Goal: Information Seeking & Learning: Check status

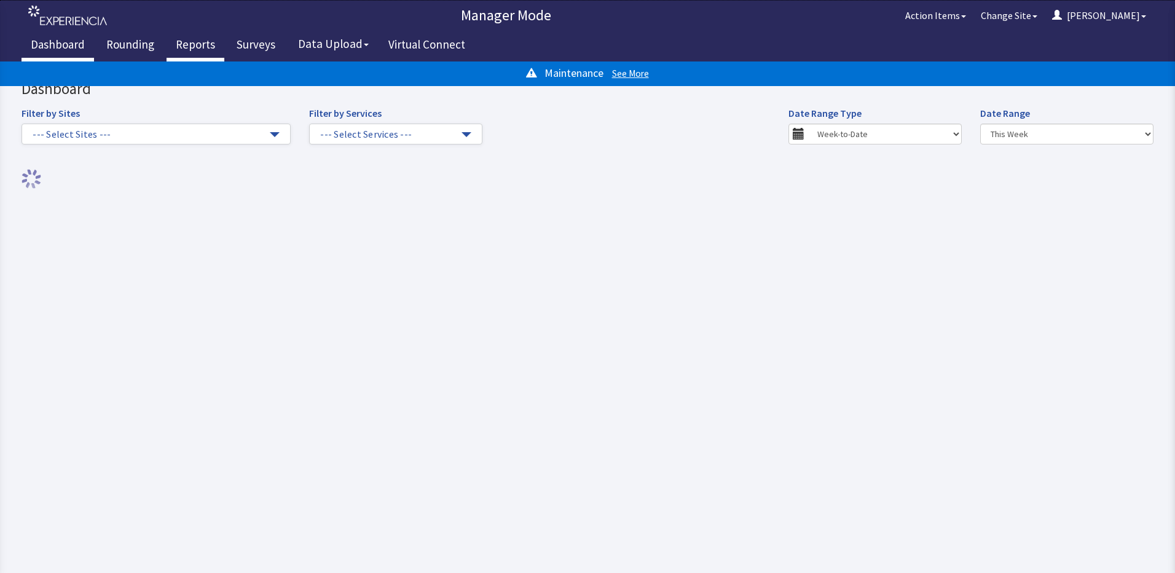
click at [201, 44] on link "Reports" at bounding box center [196, 46] width 58 height 31
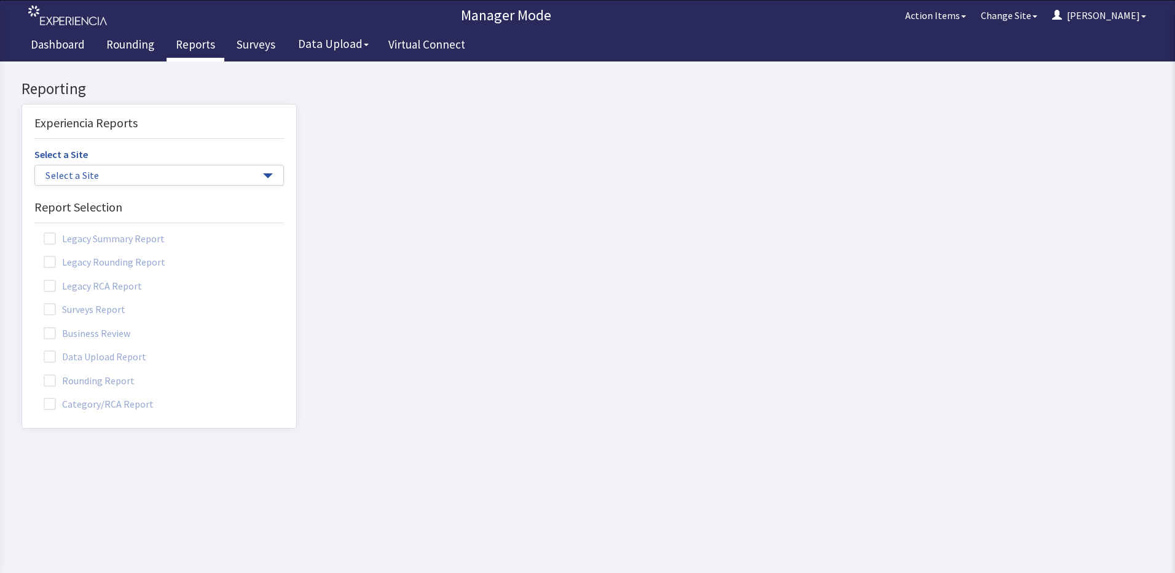
click at [81, 379] on label "Rounding Report" at bounding box center [90, 380] width 112 height 16
click at [22, 374] on input "Rounding Report" at bounding box center [22, 374] width 0 height 0
click at [263, 175] on span "button" at bounding box center [268, 175] width 10 height 5
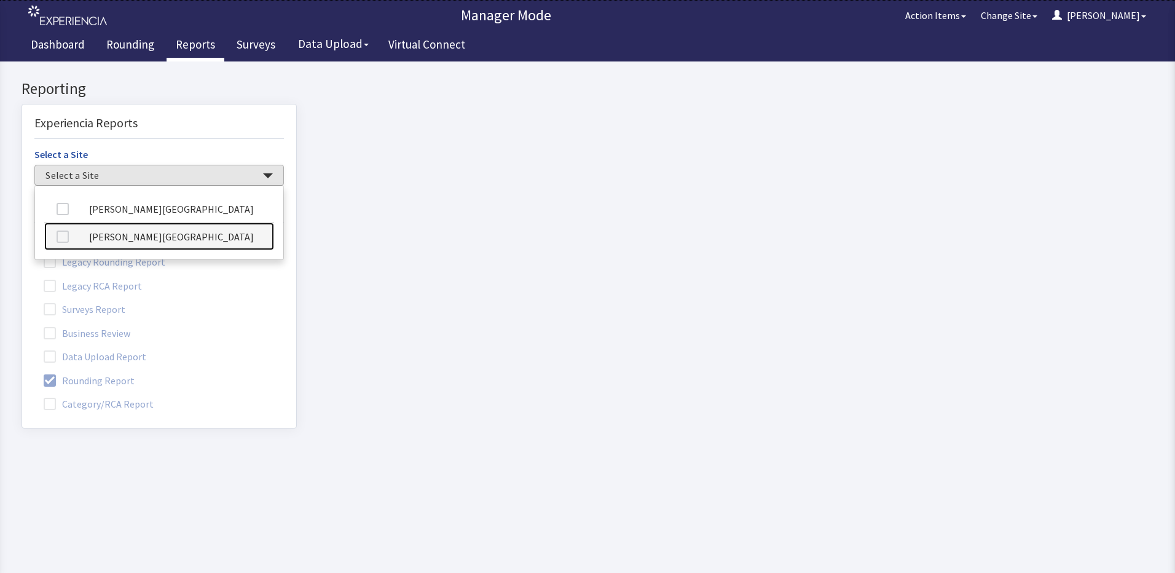
click at [187, 233] on link "[PERSON_NAME][GEOGRAPHIC_DATA]" at bounding box center [159, 237] width 230 height 28
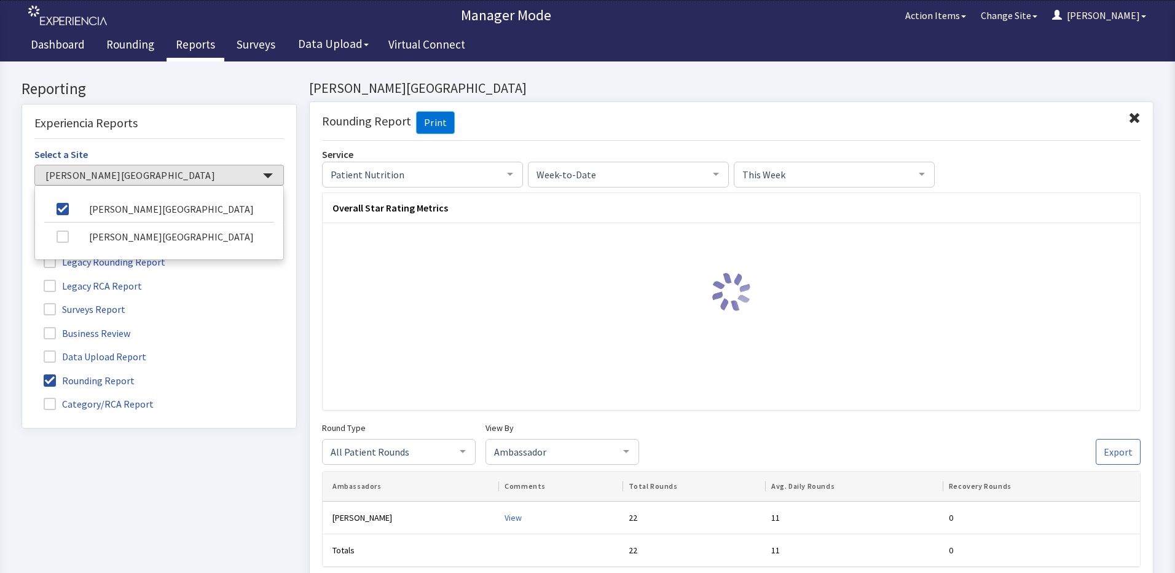
scroll to position [61, 0]
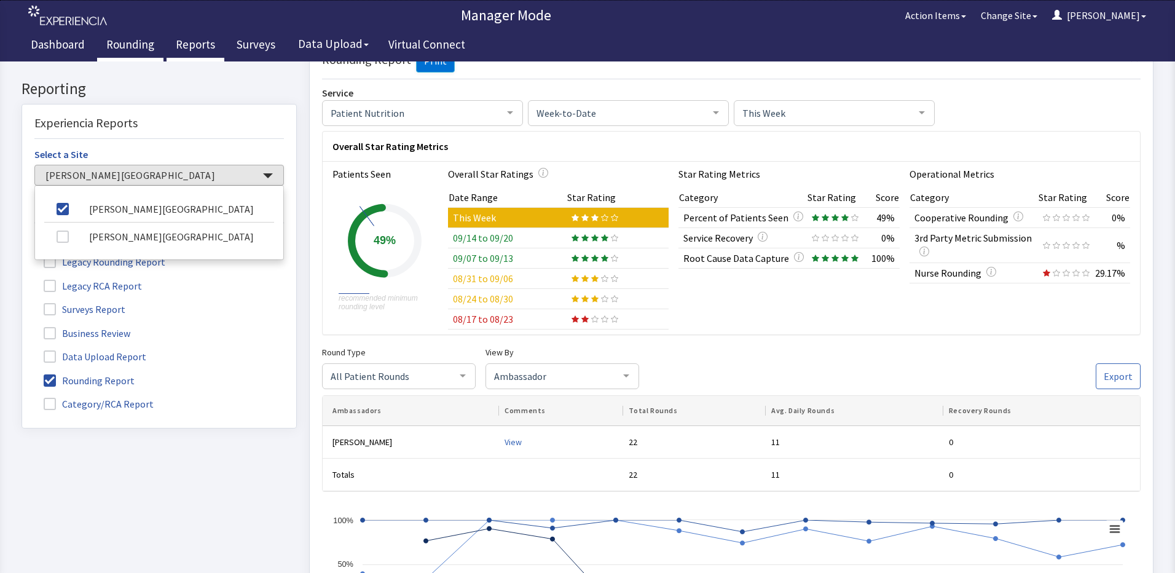
click at [125, 47] on link "Rounding" at bounding box center [130, 46] width 66 height 31
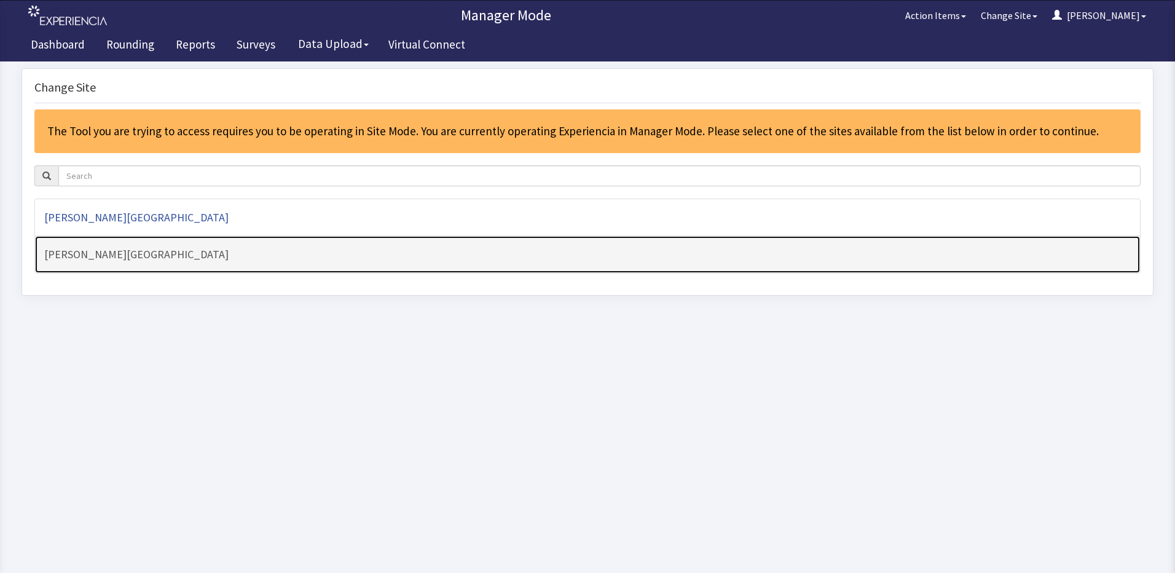
click at [130, 252] on h4 "[PERSON_NAME][GEOGRAPHIC_DATA]" at bounding box center [587, 254] width 1087 height 12
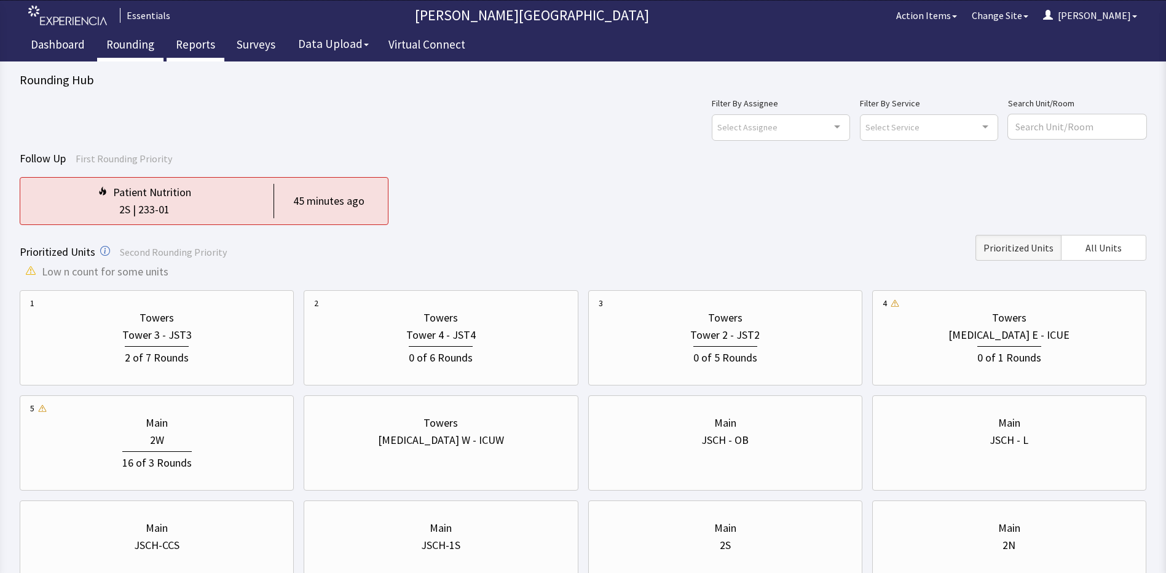
click at [193, 47] on link "Reports" at bounding box center [196, 46] width 58 height 31
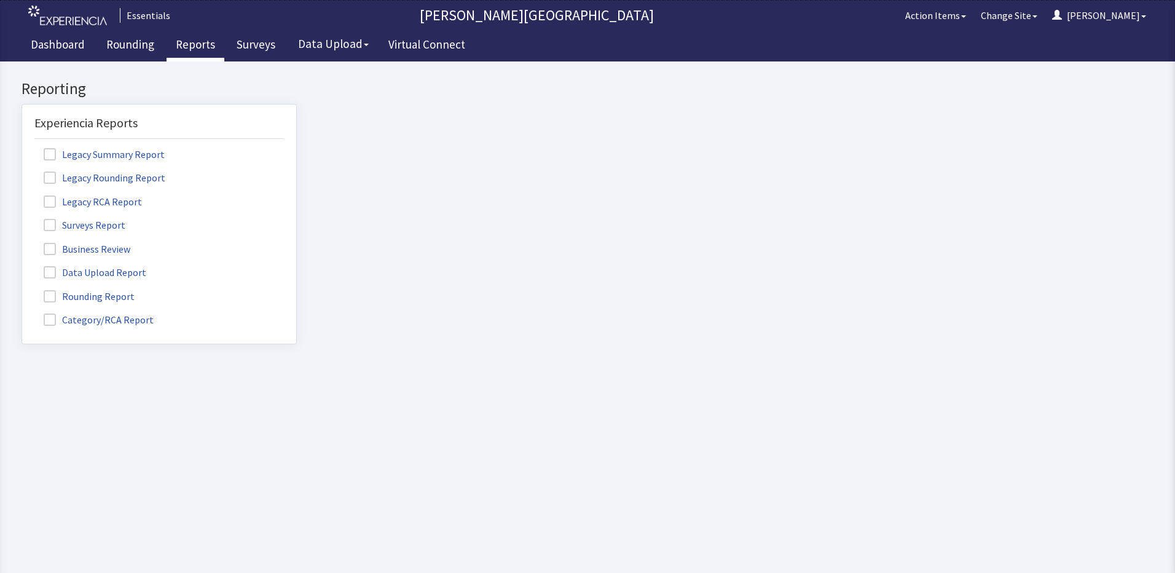
click at [88, 294] on label "Rounding Report" at bounding box center [90, 296] width 112 height 16
click at [49, 293] on span at bounding box center [50, 296] width 12 height 12
click at [22, 290] on input "Rounding Report" at bounding box center [22, 290] width 0 height 0
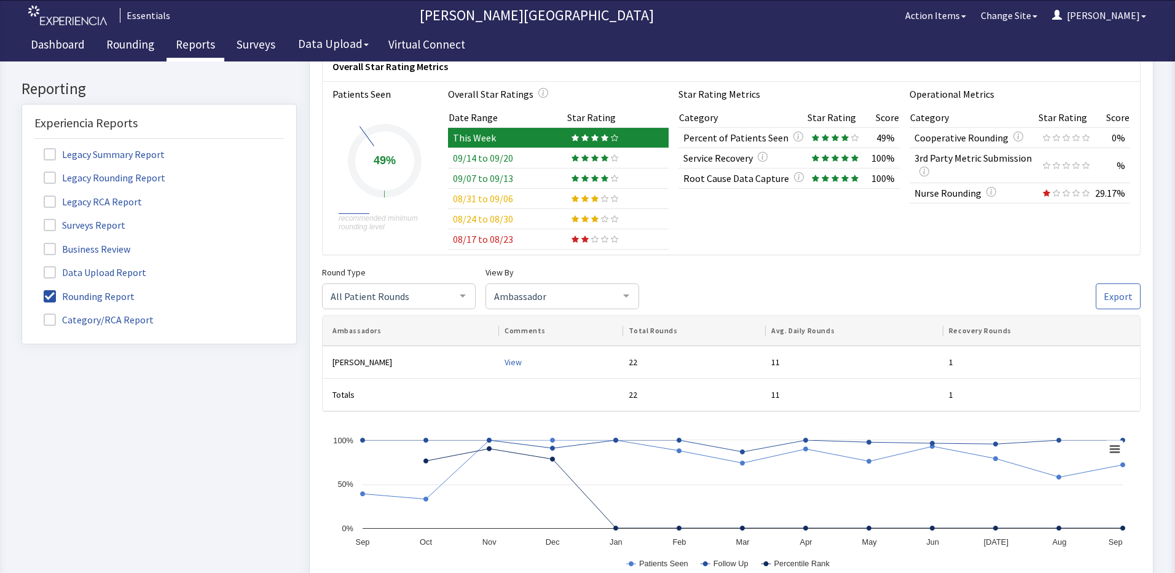
scroll to position [123, 0]
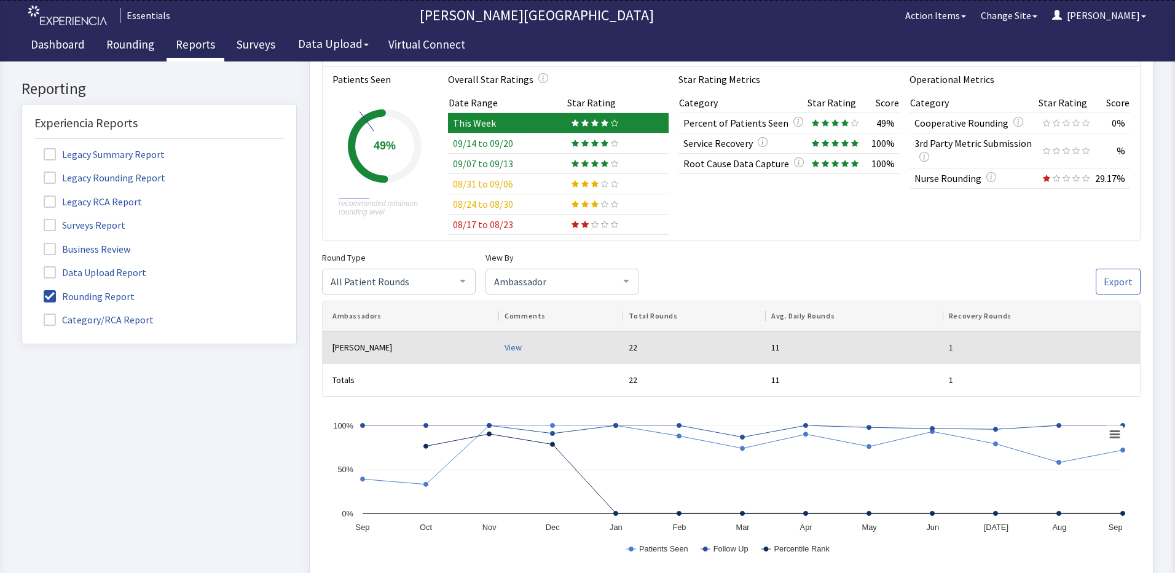
click at [505, 347] on div "View" at bounding box center [562, 347] width 114 height 12
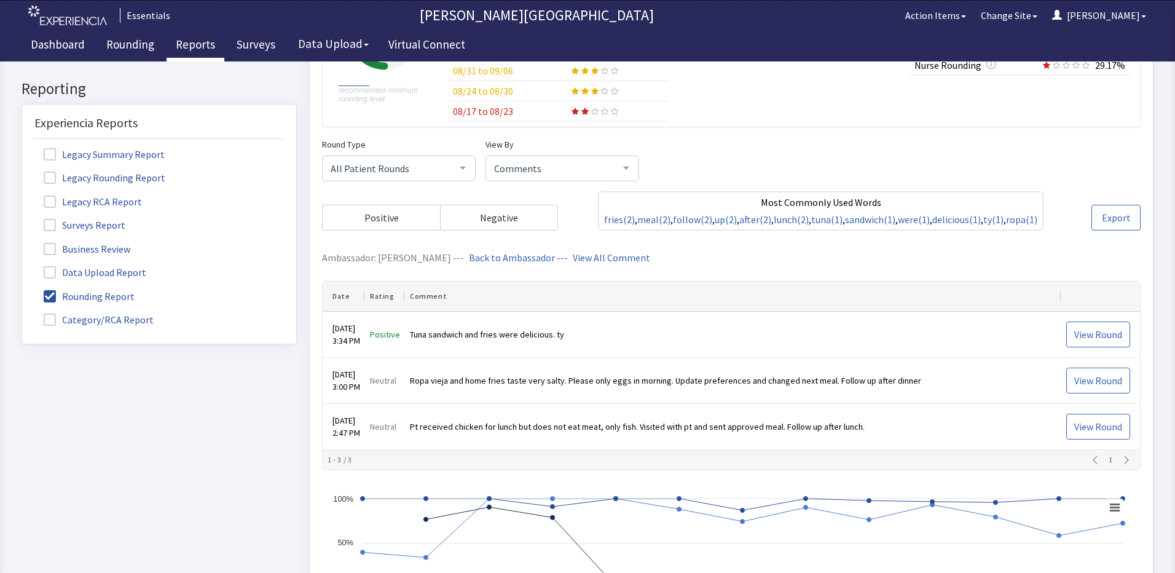
scroll to position [246, 0]
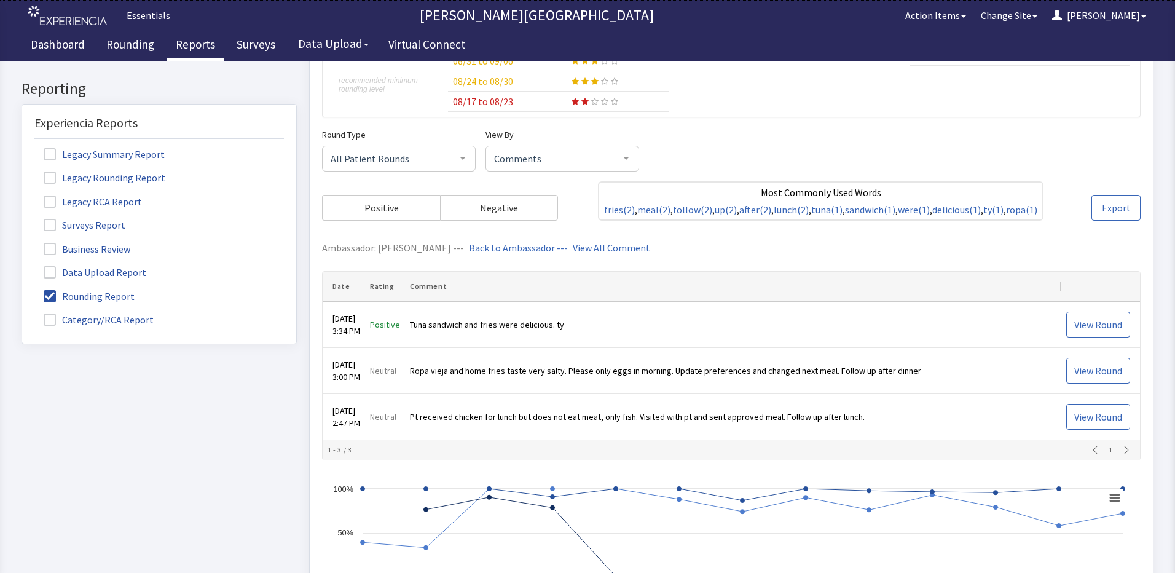
click at [1118, 448] on div "1" at bounding box center [1111, 450] width 49 height 10
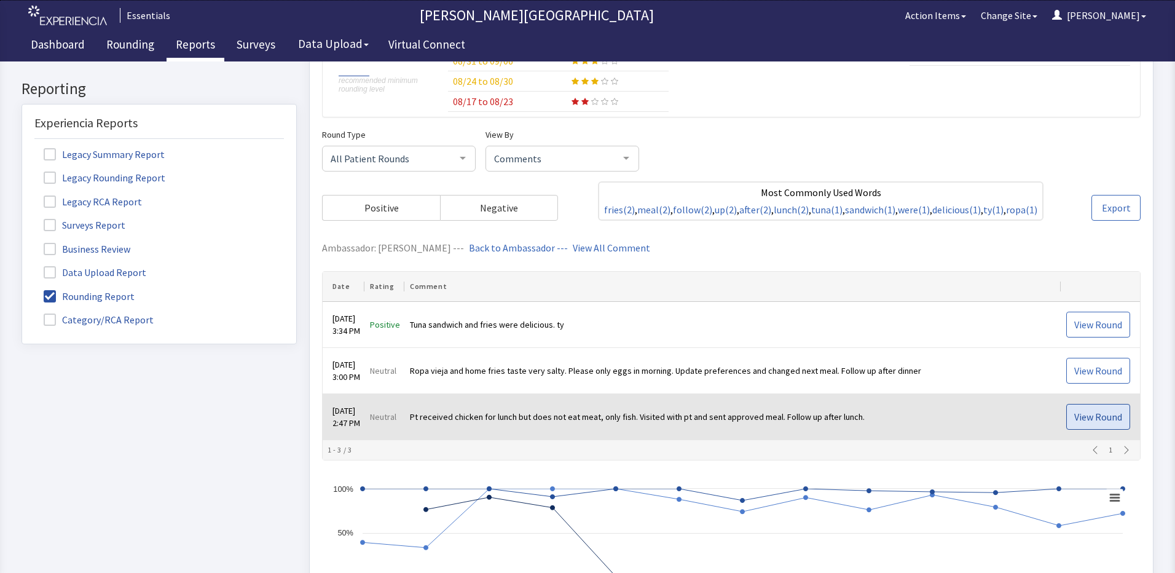
click at [1093, 416] on span "View Round" at bounding box center [1098, 416] width 48 height 15
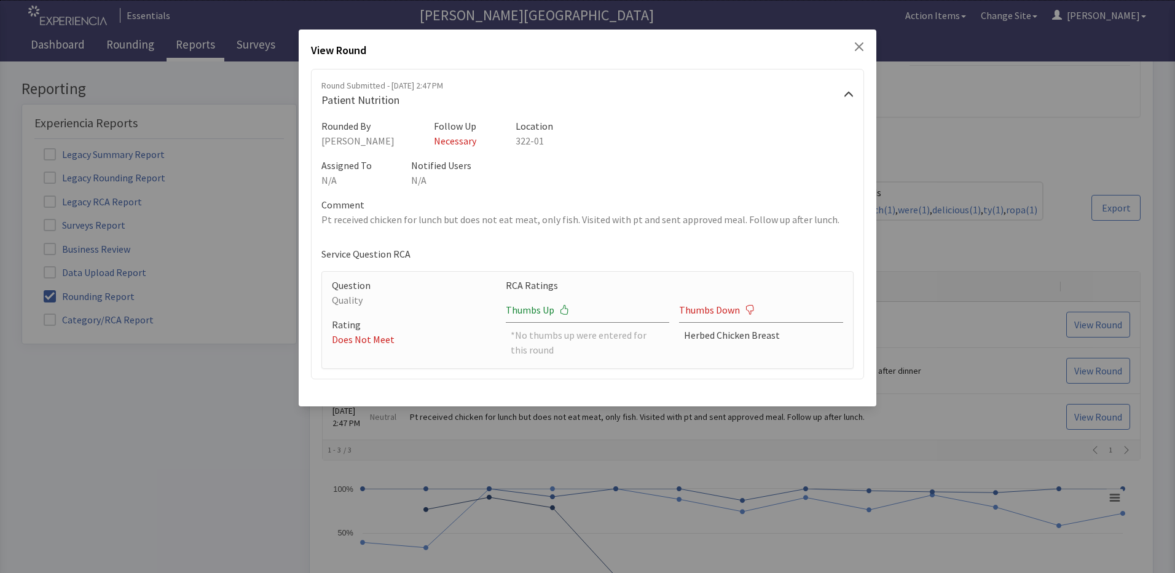
click at [859, 45] on icon "Close" at bounding box center [859, 47] width 10 height 10
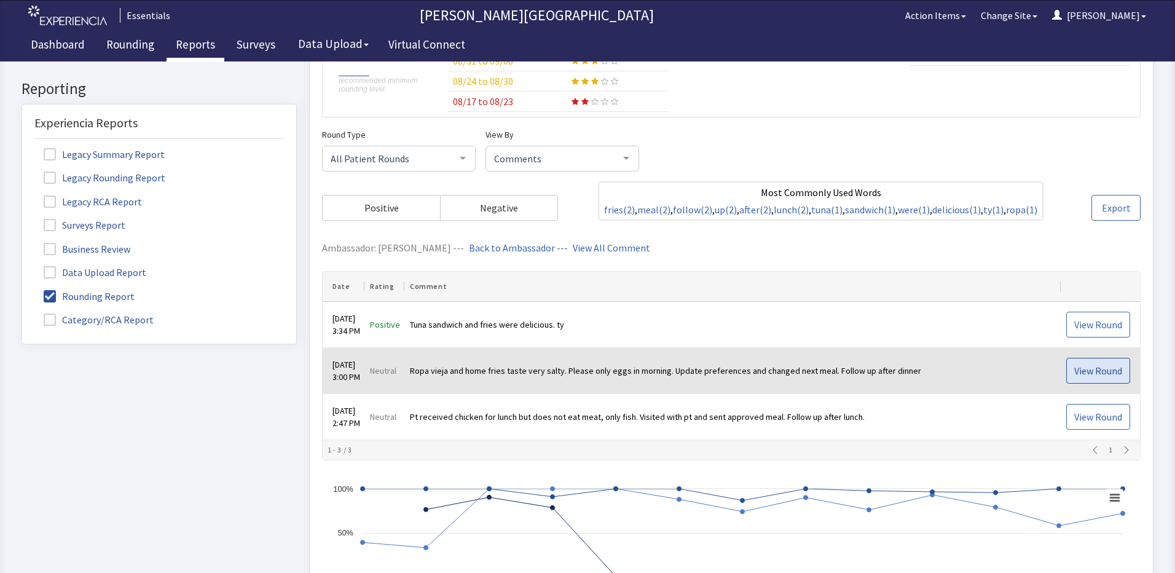
click at [1088, 377] on span "View Round" at bounding box center [1098, 370] width 48 height 15
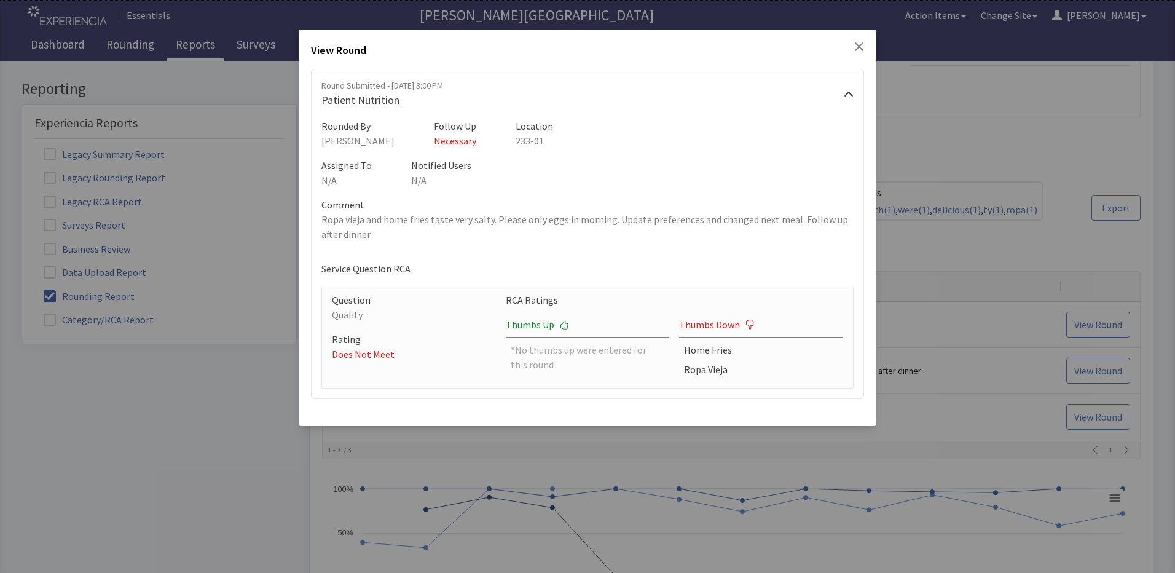
click at [859, 45] on icon "Close" at bounding box center [859, 46] width 9 height 9
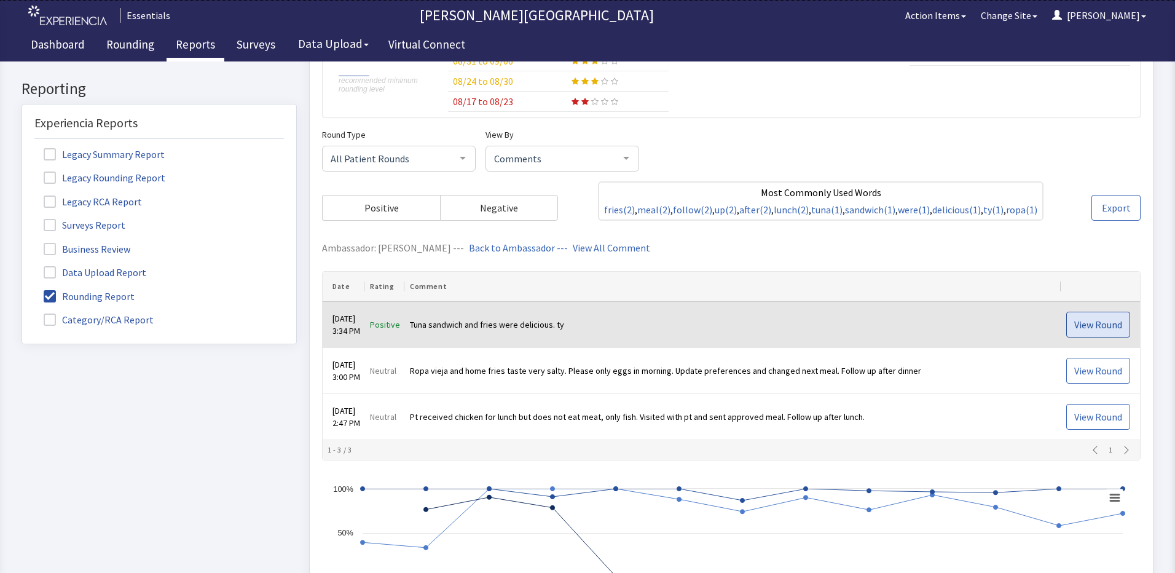
click at [1089, 326] on span "View Round" at bounding box center [1098, 324] width 48 height 15
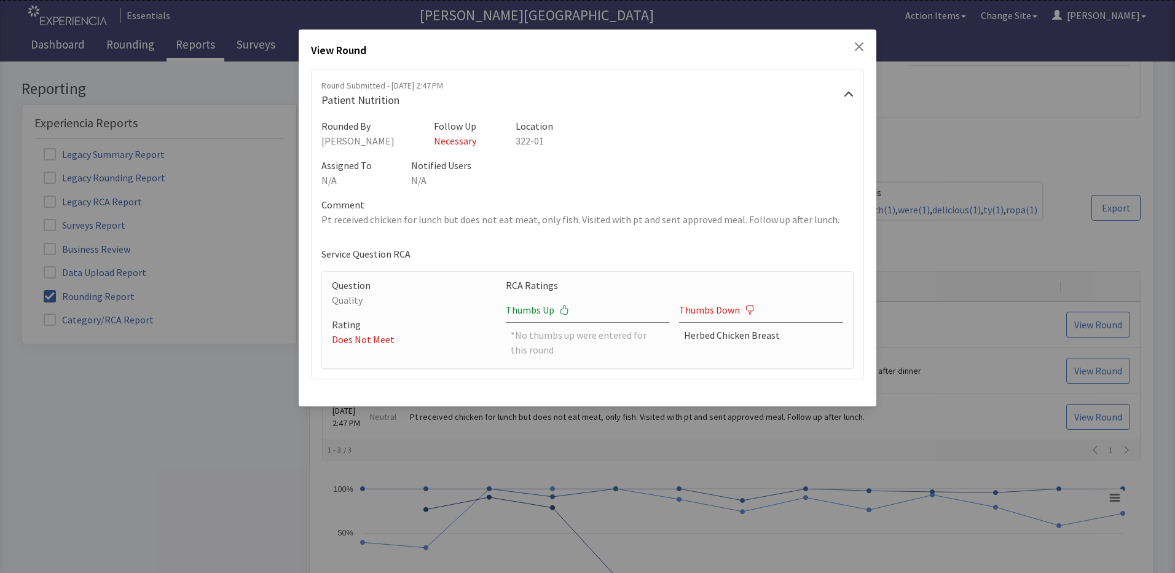
click at [858, 42] on icon "Close" at bounding box center [859, 47] width 10 height 10
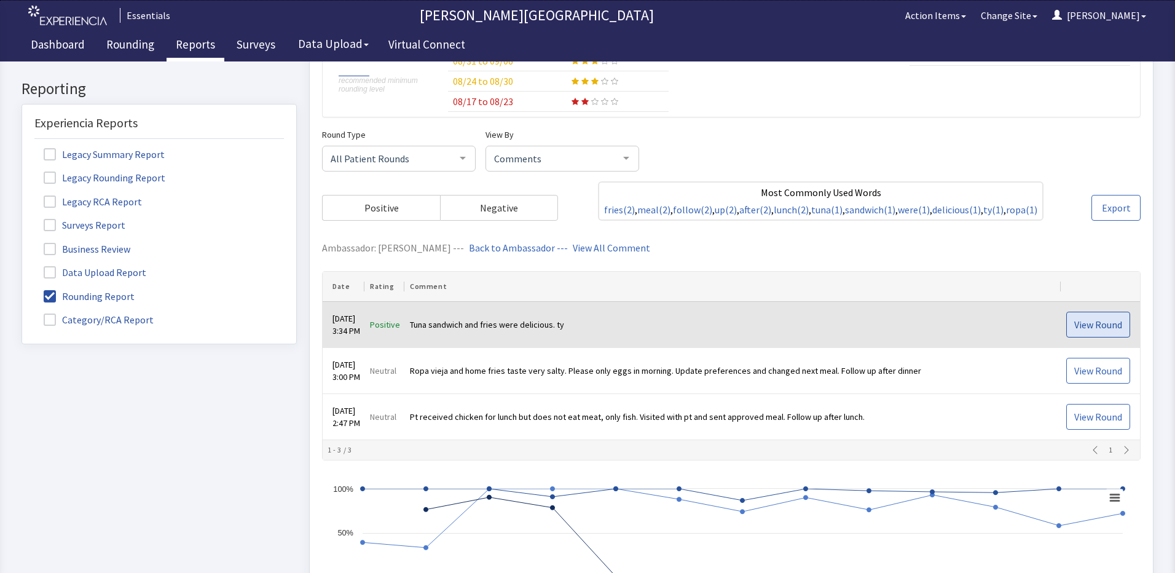
click at [1095, 324] on span "View Round" at bounding box center [1098, 324] width 48 height 15
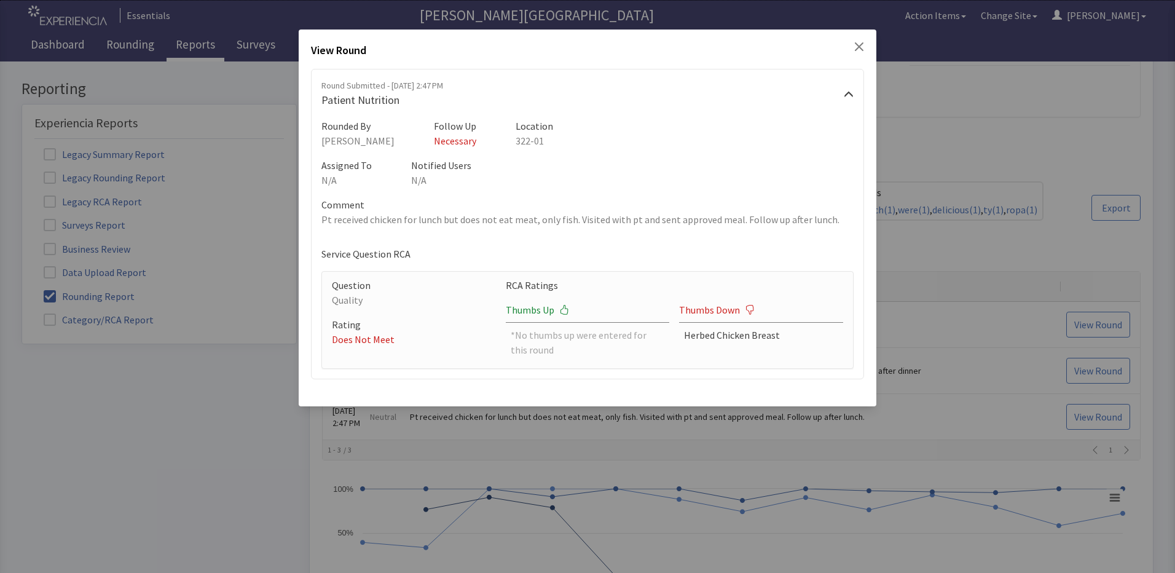
click at [860, 44] on icon "Close" at bounding box center [859, 47] width 10 height 10
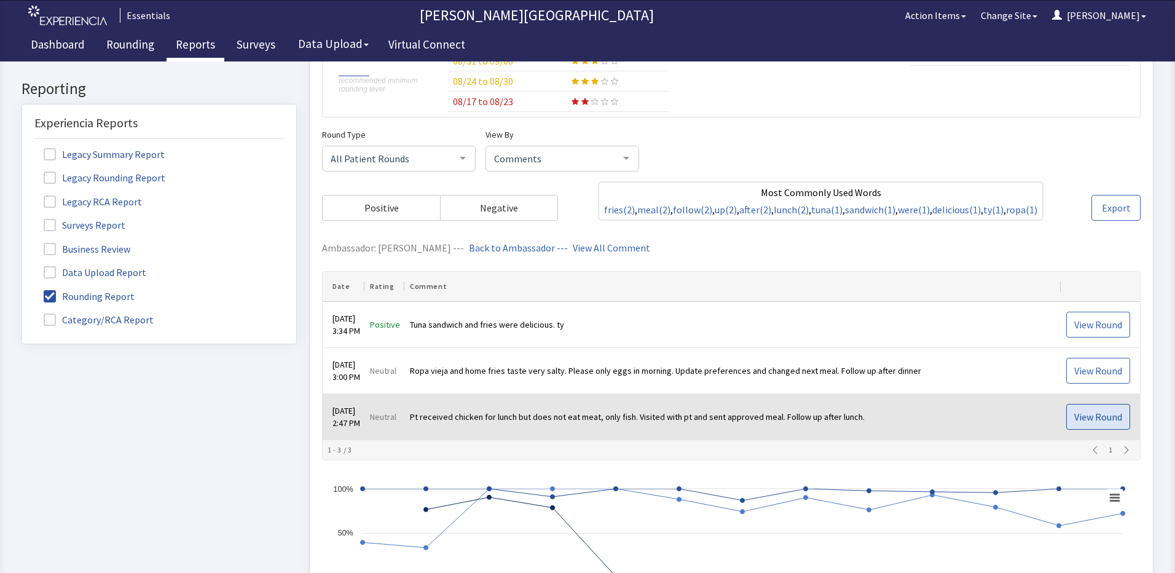
click at [1104, 414] on span "View Round" at bounding box center [1098, 416] width 48 height 15
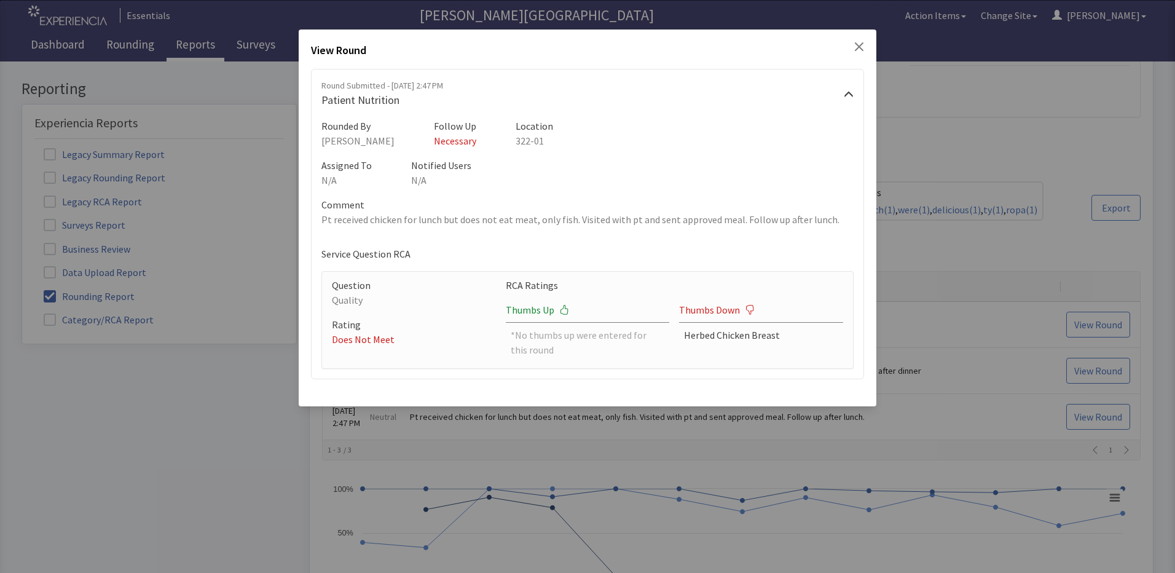
click at [859, 44] on icon "Close" at bounding box center [859, 47] width 10 height 10
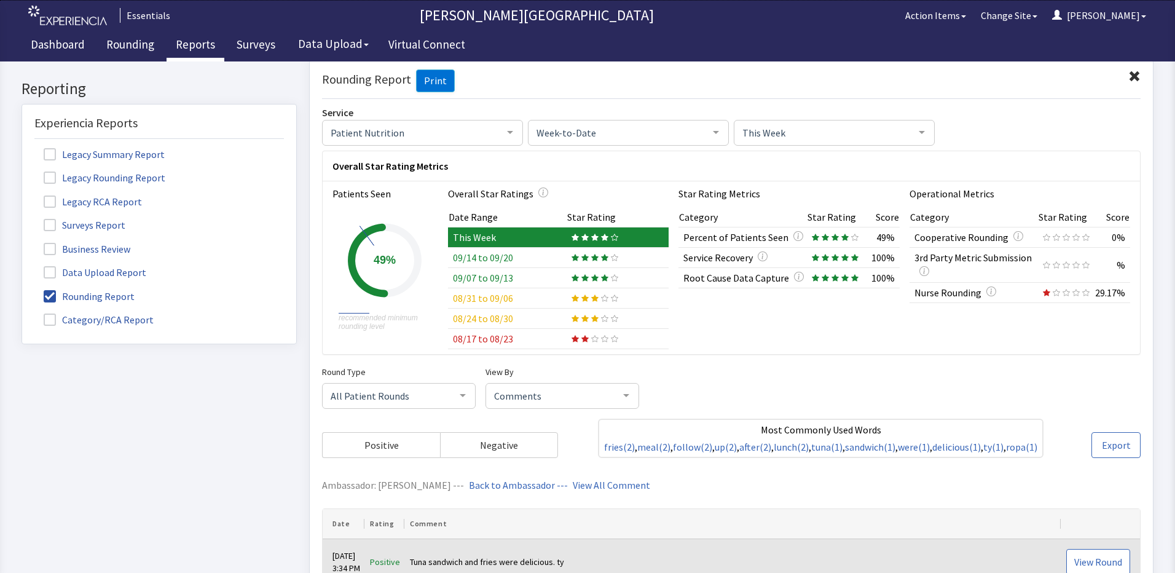
scroll to position [0, 0]
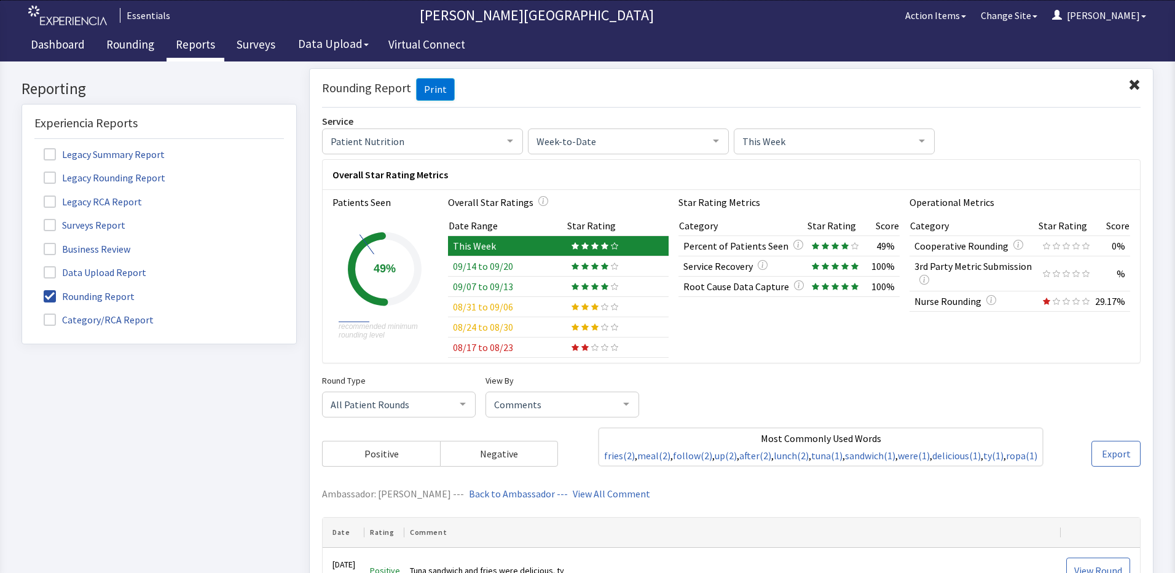
click at [596, 264] on div at bounding box center [595, 265] width 47 height 7
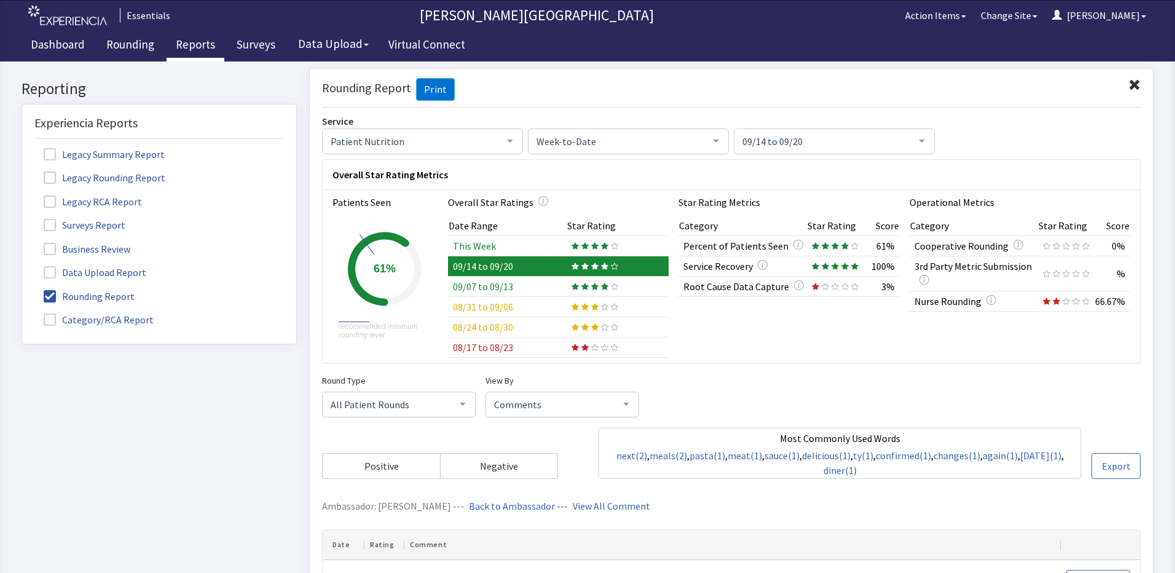
click at [582, 247] on icon at bounding box center [584, 245] width 7 height 7
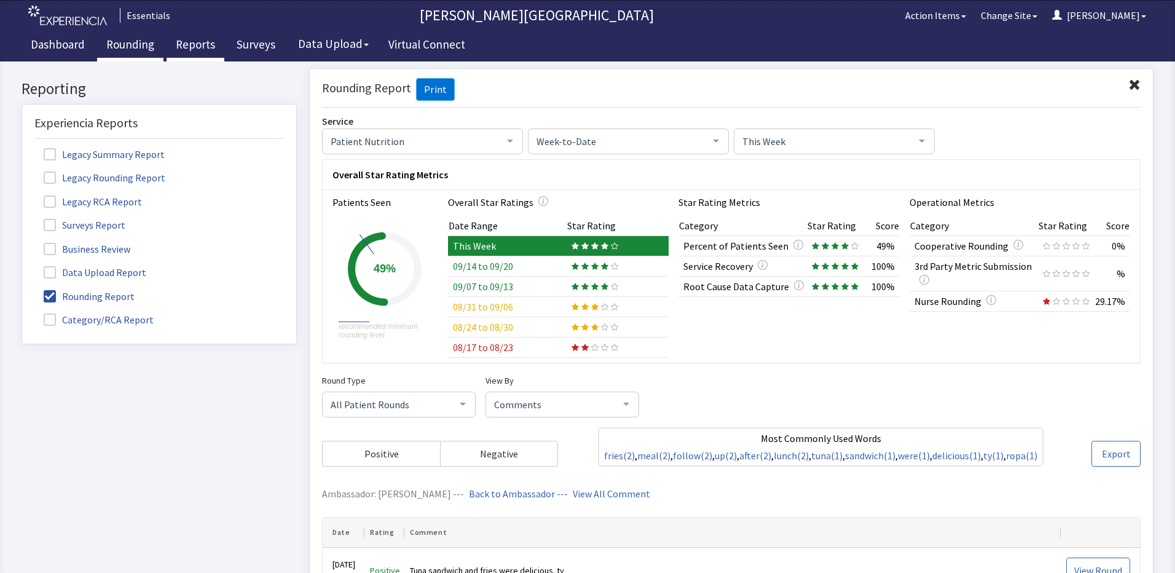
click at [122, 41] on link "Rounding" at bounding box center [130, 46] width 66 height 31
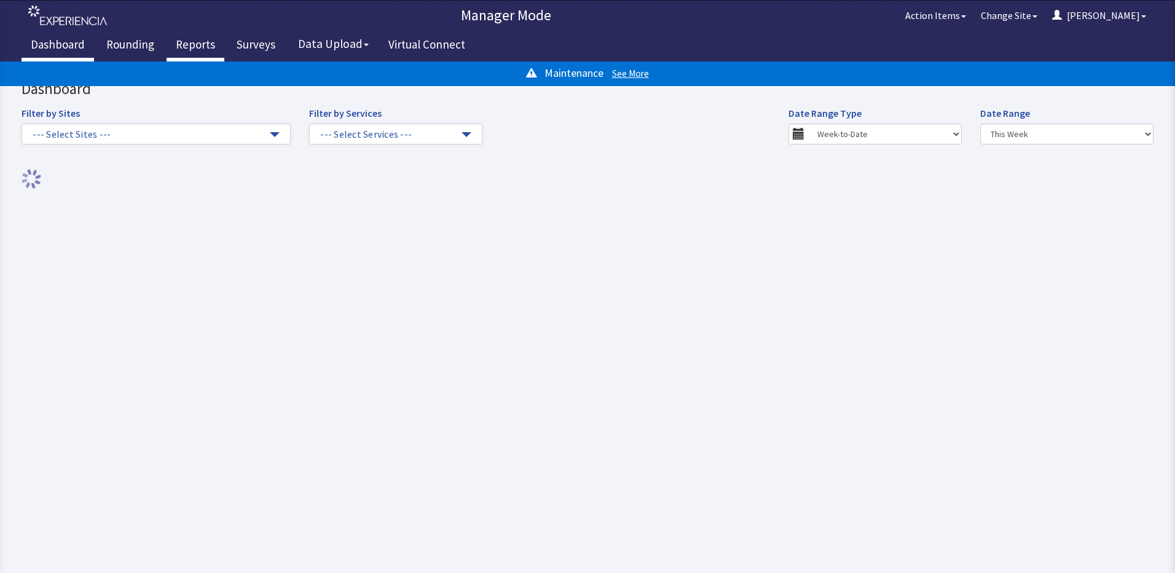
click at [184, 43] on link "Reports" at bounding box center [196, 46] width 58 height 31
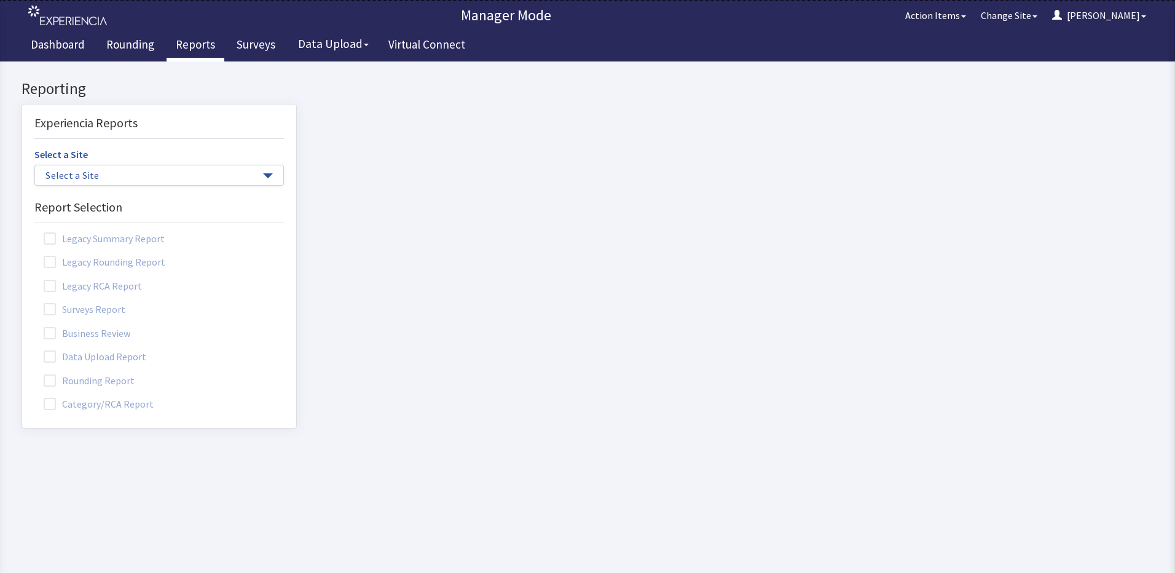
click at [49, 381] on span at bounding box center [50, 380] width 12 height 12
click at [22, 374] on input "Rounding Report" at bounding box center [22, 374] width 0 height 0
click at [155, 175] on span "Select a Site" at bounding box center [152, 175] width 215 height 14
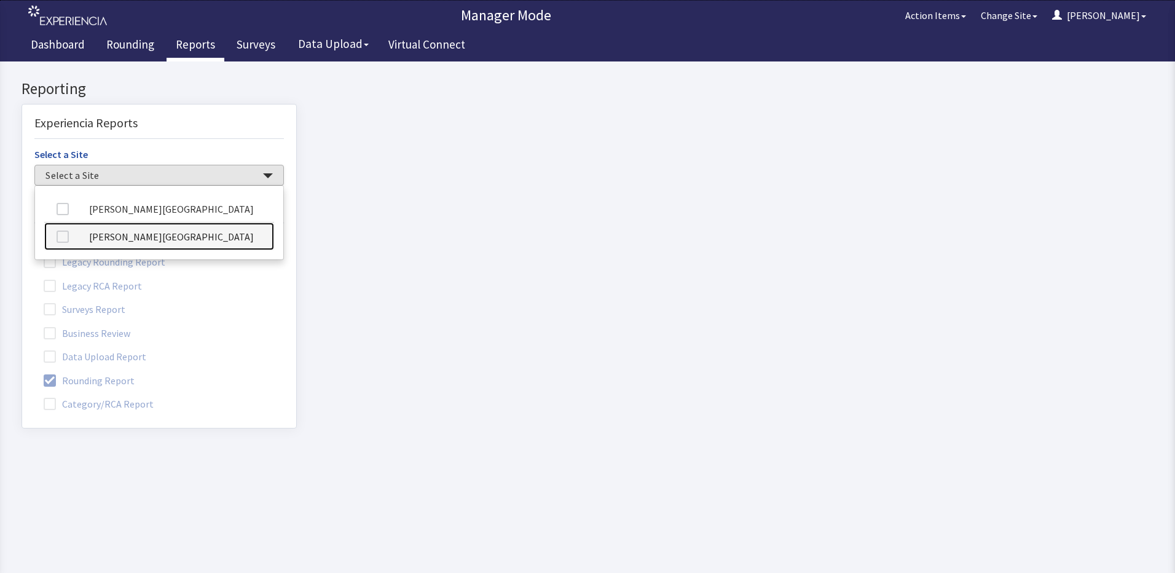
click at [179, 235] on link "[PERSON_NAME][GEOGRAPHIC_DATA]" at bounding box center [159, 237] width 230 height 28
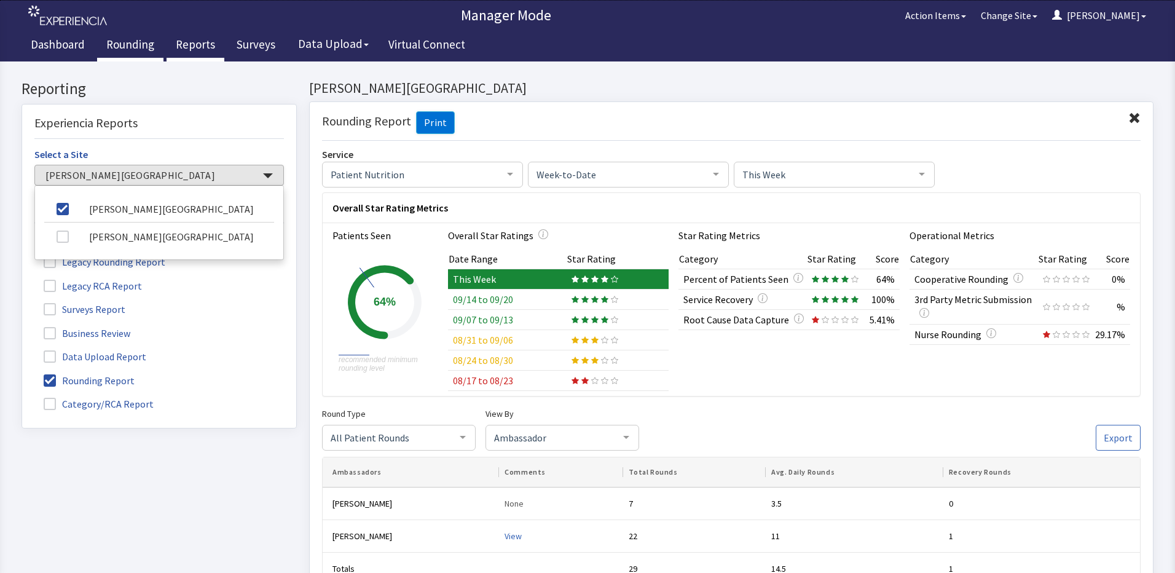
click at [135, 46] on link "Rounding" at bounding box center [130, 46] width 66 height 31
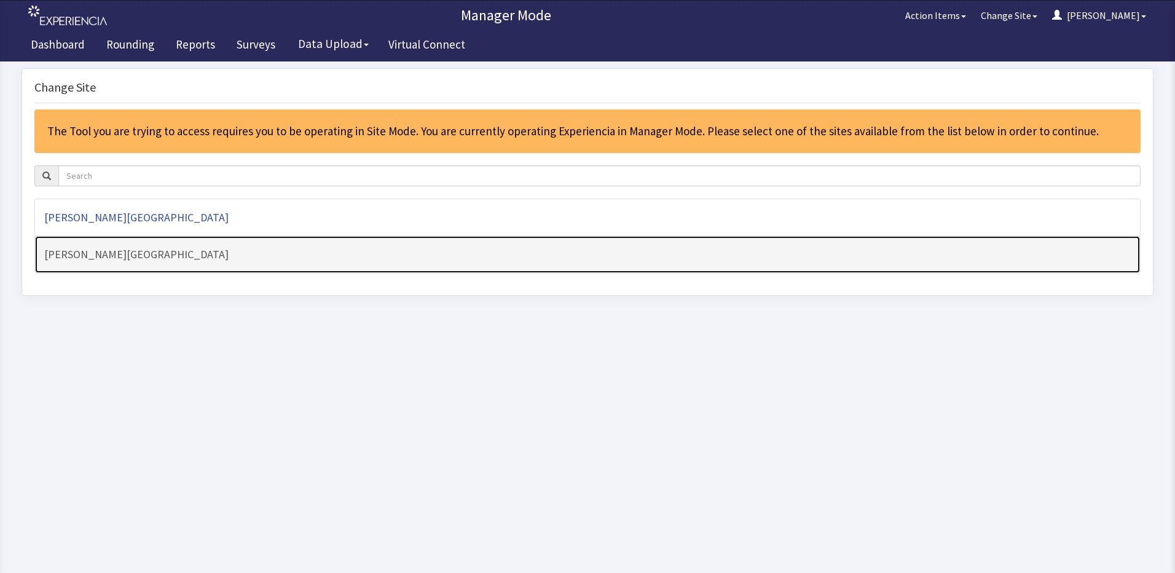
click at [139, 260] on h4 "[PERSON_NAME][GEOGRAPHIC_DATA]" at bounding box center [587, 254] width 1087 height 12
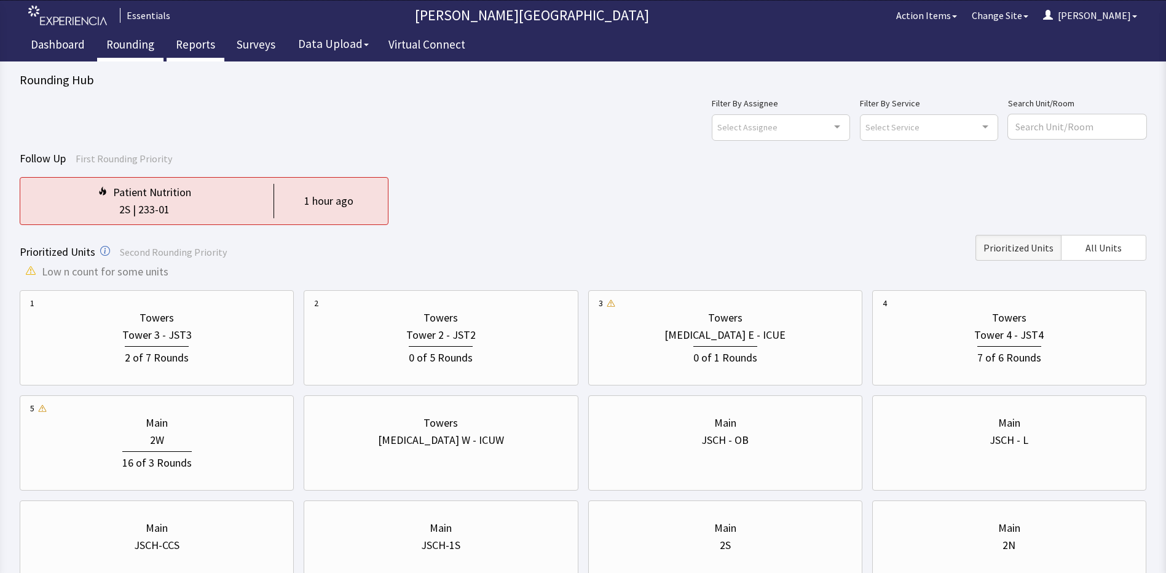
click at [184, 39] on link "Reports" at bounding box center [196, 46] width 58 height 31
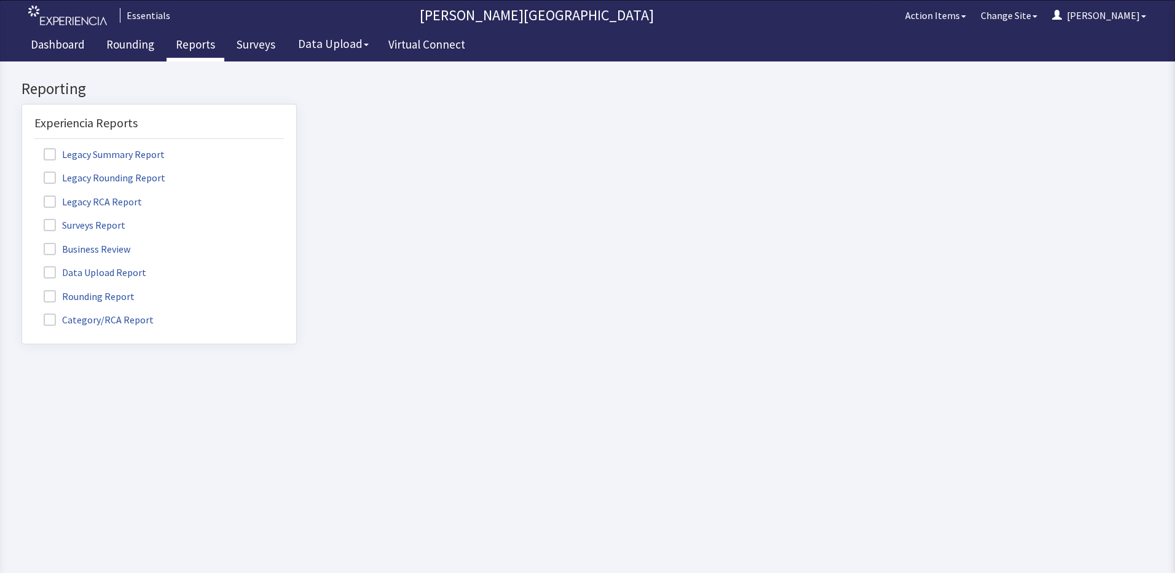
click at [90, 294] on label "Rounding Report" at bounding box center [90, 296] width 112 height 16
click at [22, 290] on input "Rounding Report" at bounding box center [22, 290] width 0 height 0
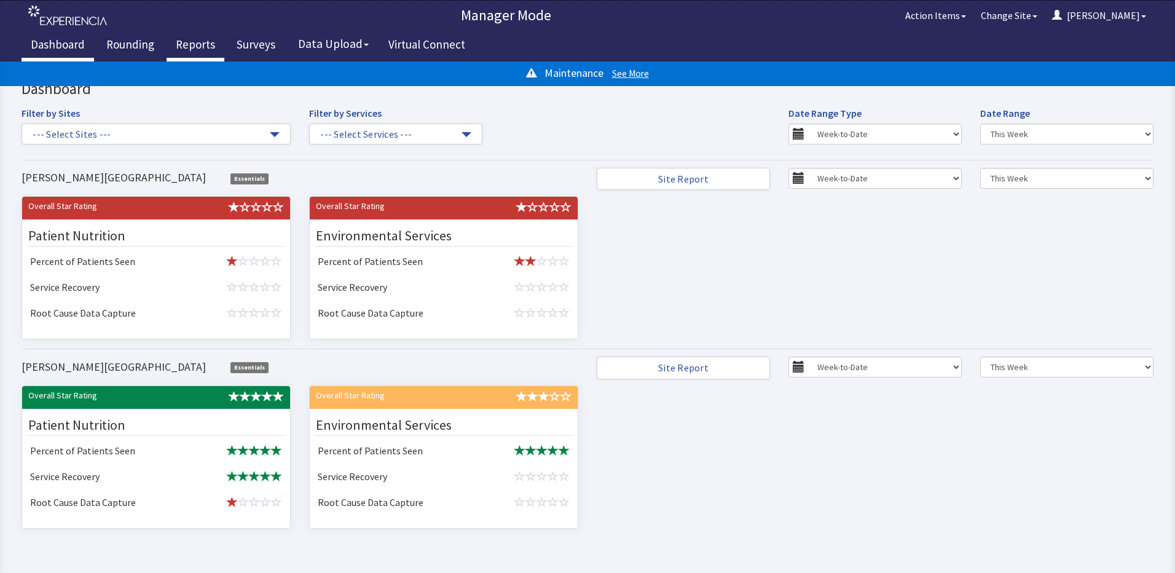
click at [204, 41] on link "Reports" at bounding box center [196, 46] width 58 height 31
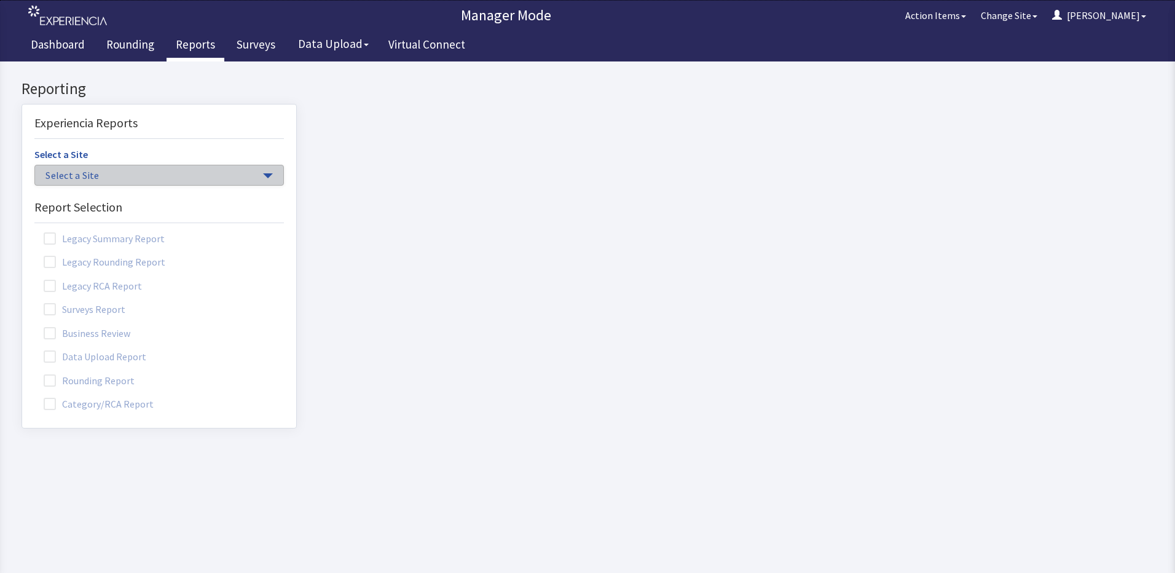
click at [197, 178] on span "Select a Site" at bounding box center [152, 175] width 215 height 14
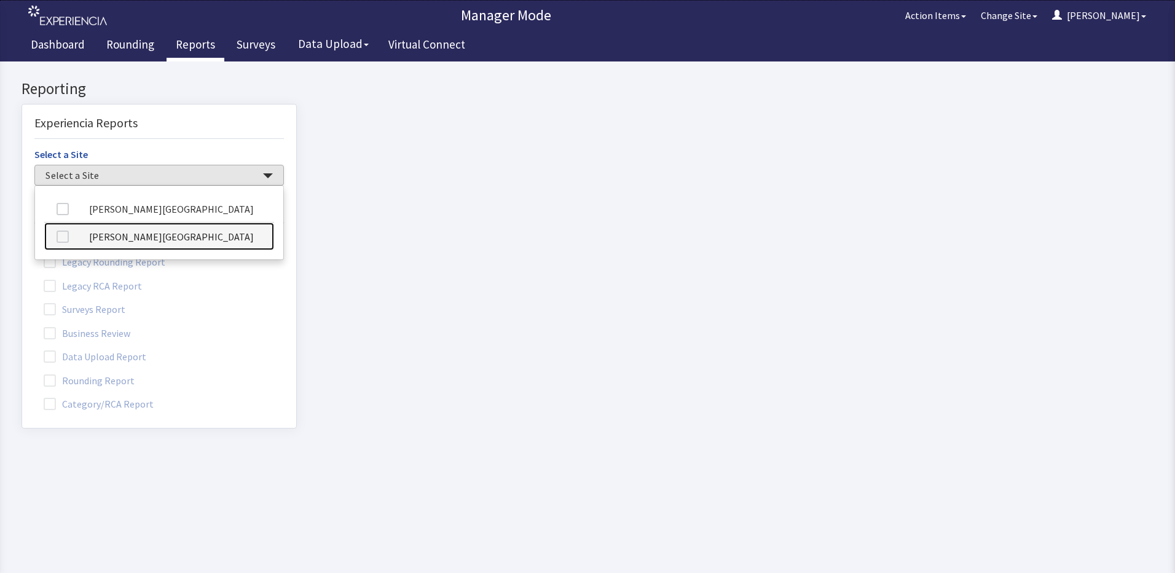
click at [184, 245] on link "[PERSON_NAME][GEOGRAPHIC_DATA]" at bounding box center [159, 237] width 230 height 28
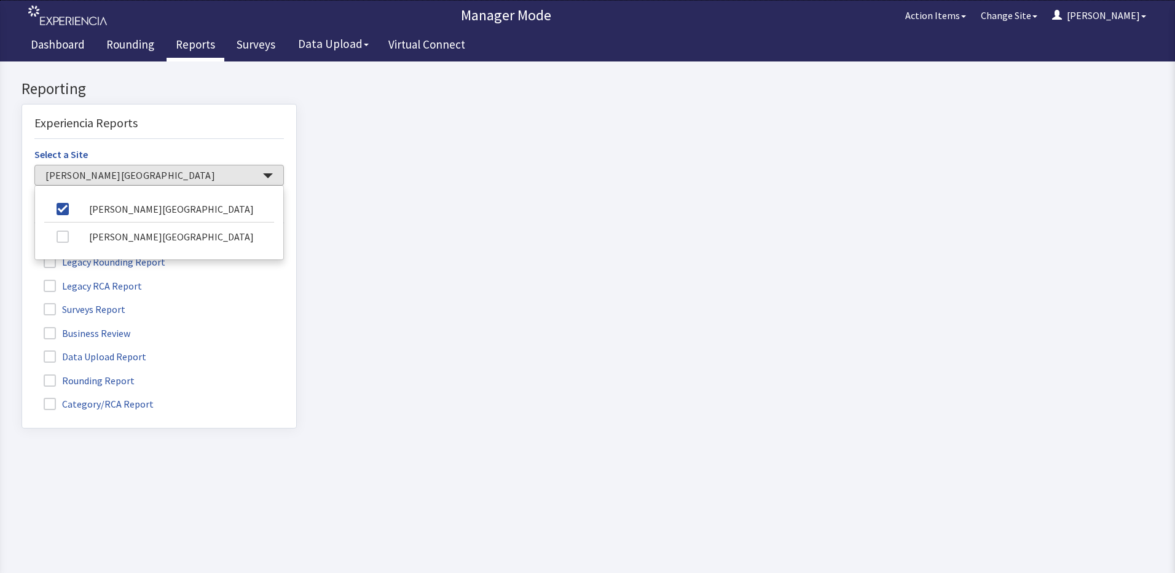
click at [54, 383] on span at bounding box center [50, 380] width 12 height 12
click at [22, 374] on input "Rounding Report" at bounding box center [22, 374] width 0 height 0
